Goal: Contribute content: Contribute content

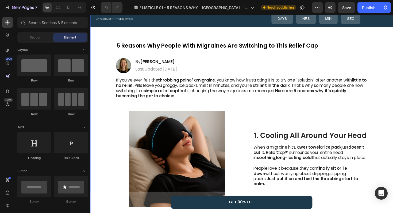
scroll to position [26, 0]
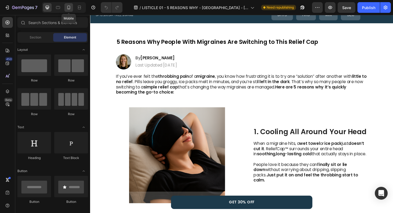
click at [69, 7] on icon at bounding box center [68, 7] width 5 height 5
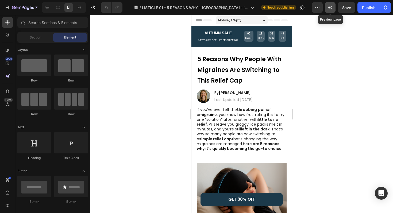
click at [333, 7] on button "button" at bounding box center [330, 7] width 11 height 11
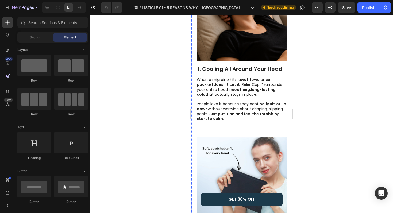
scroll to position [198, 0]
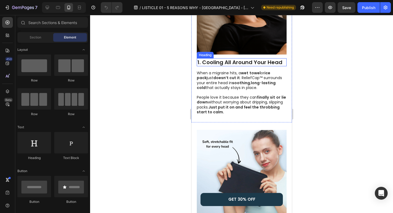
click at [237, 60] on strong "1. Cooling All Around Your Head" at bounding box center [239, 62] width 85 height 7
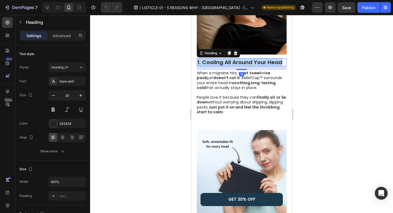
click at [237, 60] on strong "1. Cooling All Around Your Head" at bounding box center [239, 62] width 85 height 7
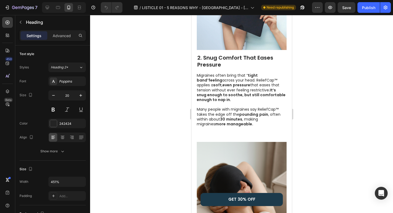
scroll to position [384, 0]
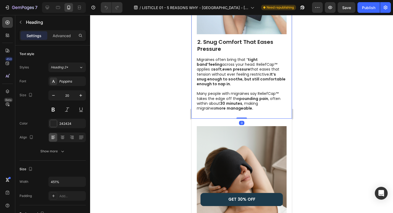
click at [225, 41] on strong "2. Snug Comfort That Eases" at bounding box center [235, 41] width 76 height 7
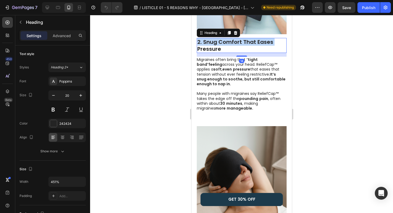
click at [225, 41] on strong "2. Snug Comfort That Eases" at bounding box center [235, 41] width 76 height 7
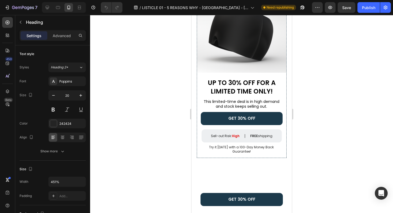
type input "16"
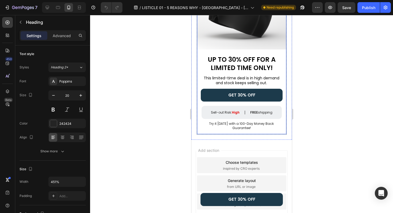
scroll to position [1048, 0]
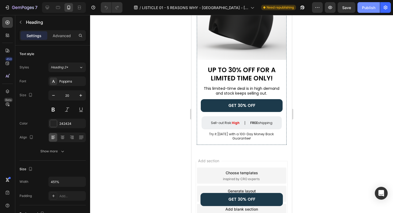
click at [366, 6] on div "Publish" at bounding box center [368, 8] width 13 height 6
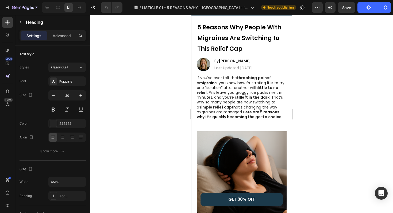
scroll to position [0, 0]
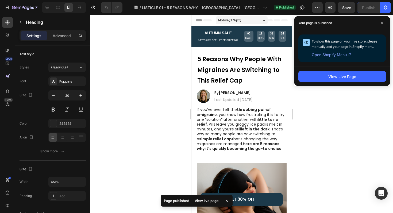
click at [340, 83] on div "View Live Page" at bounding box center [342, 77] width 96 height 20
click at [341, 76] on div "View Live Page" at bounding box center [342, 77] width 28 height 6
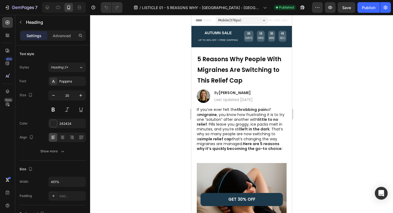
click at [311, 6] on div "/ LISTICLE 01 - 5 REASONS WHY - [GEOGRAPHIC_DATA] - [GEOGRAPHIC_DATA] - [DATE] …" at bounding box center [219, 7] width 185 height 11
click at [316, 6] on icon "button" at bounding box center [317, 7] width 5 height 5
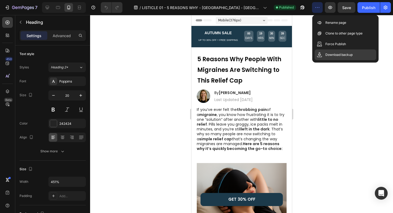
click at [328, 52] on div "Download backup" at bounding box center [345, 54] width 61 height 11
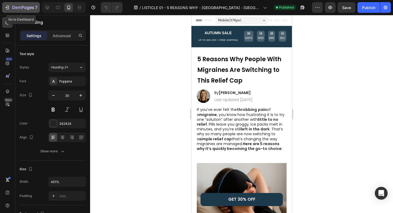
click at [10, 5] on div "7" at bounding box center [21, 7] width 33 height 6
